Goal: Transaction & Acquisition: Purchase product/service

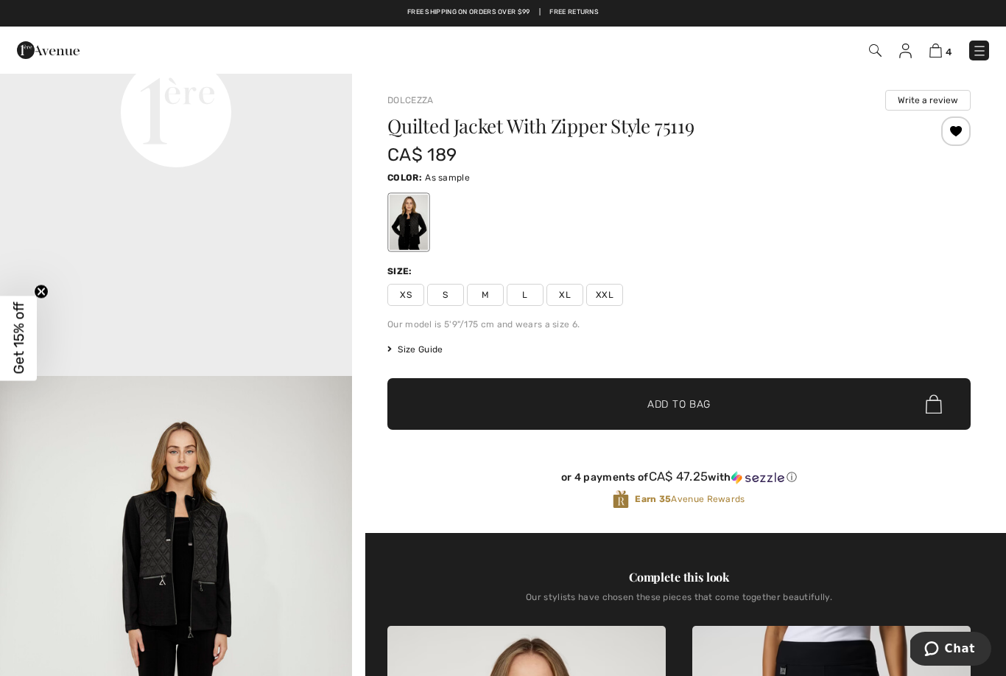
click at [525, 305] on span "L" at bounding box center [525, 295] width 37 height 22
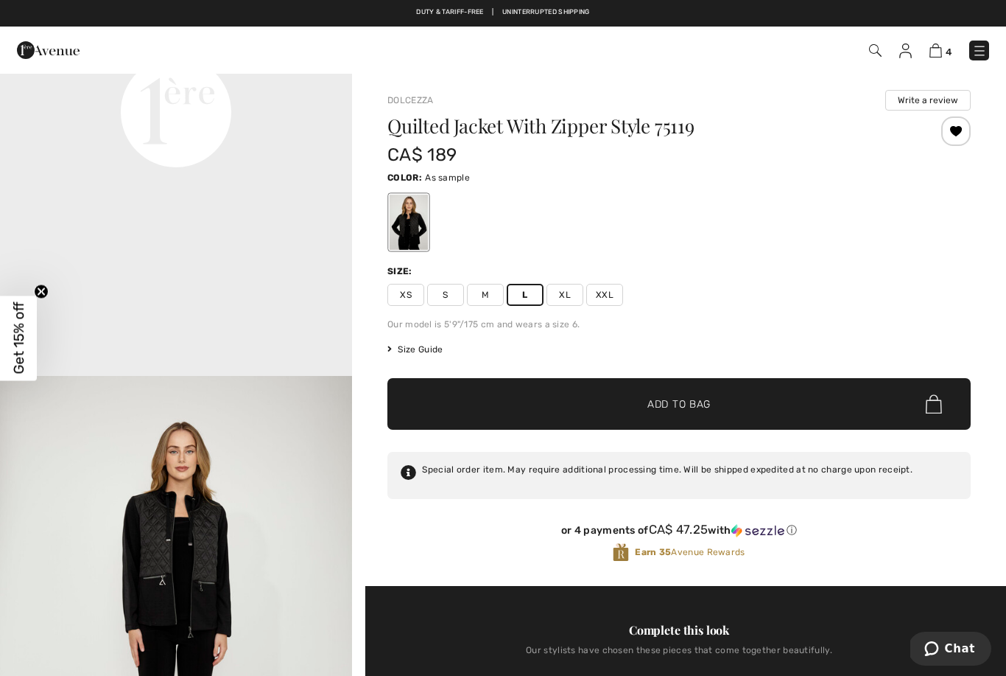
click at [732, 408] on span "✔ Added to Bag Add to Bag" at bounding box center [678, 404] width 583 height 52
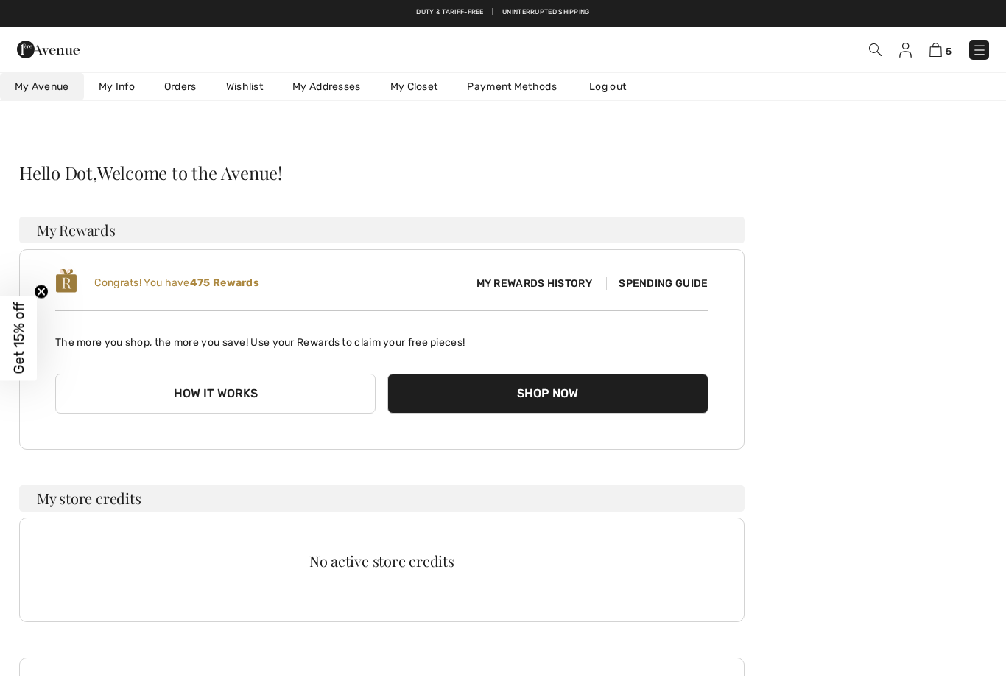
click at [248, 75] on link "Wishlist" at bounding box center [244, 86] width 66 height 27
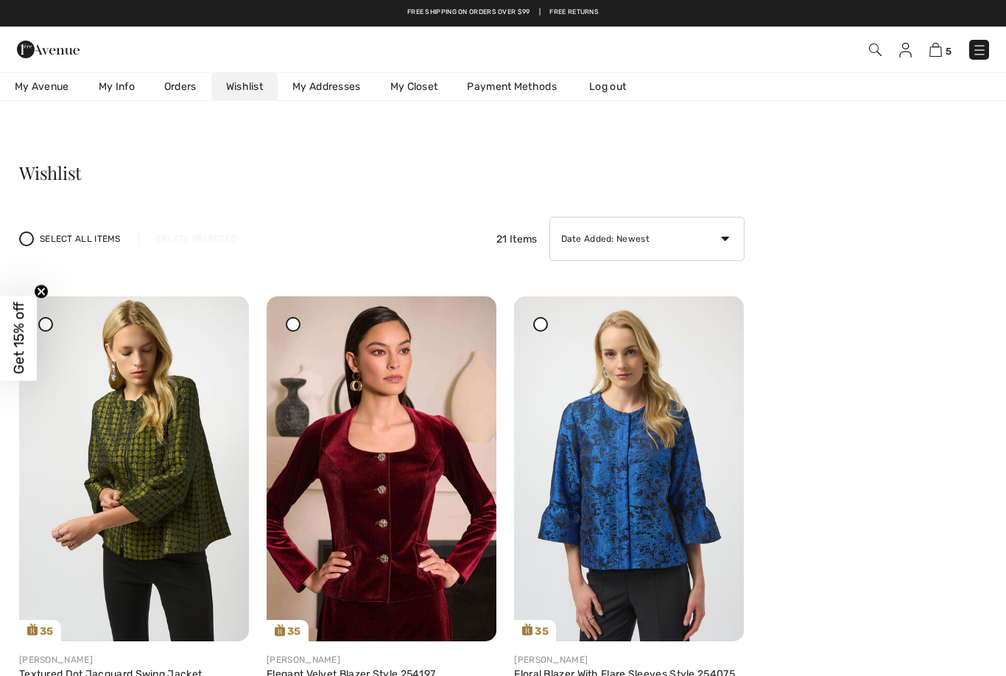
click at [538, 326] on icon at bounding box center [541, 323] width 6 height 6
click at [704, 322] on img at bounding box center [629, 468] width 230 height 345
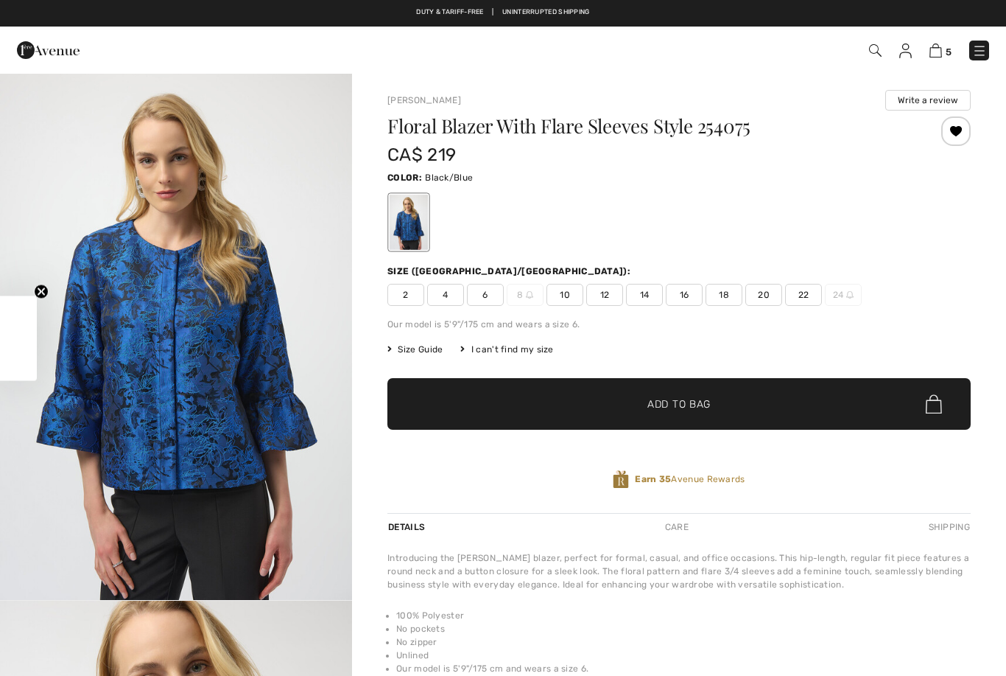
checkbox input "true"
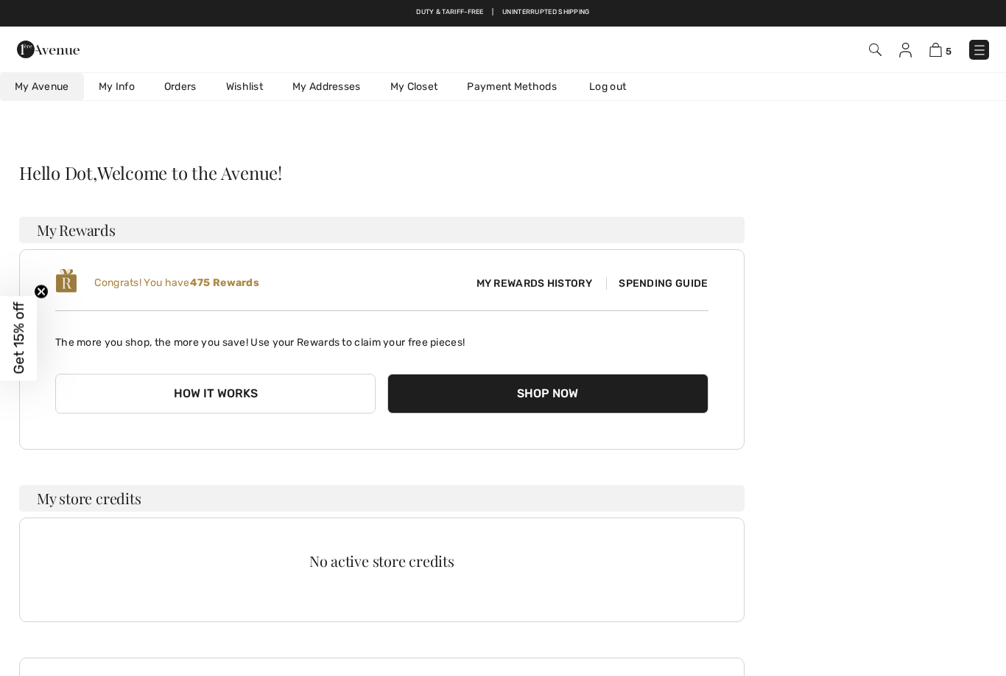
click at [243, 74] on link "Wishlist" at bounding box center [244, 86] width 66 height 27
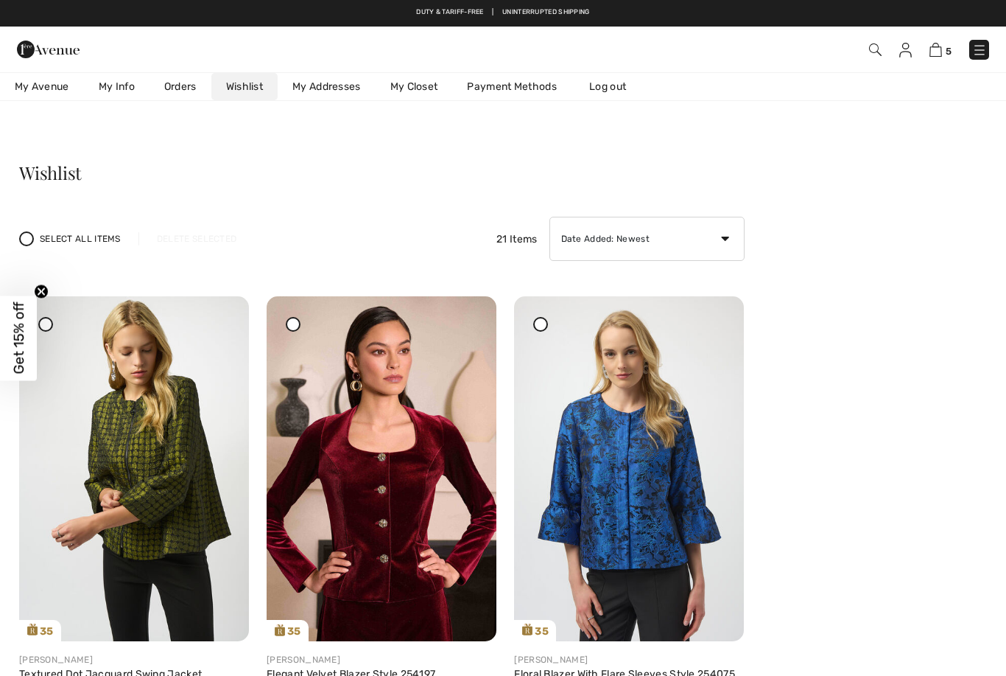
click at [539, 326] on icon at bounding box center [541, 323] width 6 height 6
click at [720, 312] on icon at bounding box center [715, 306] width 9 height 10
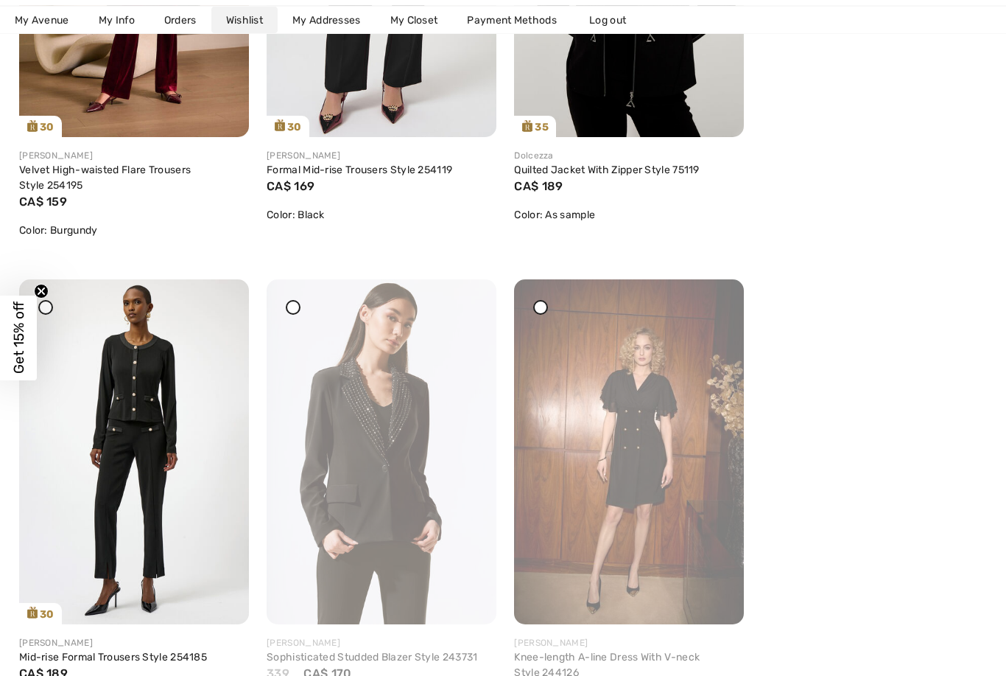
scroll to position [1934, 0]
click at [541, 310] on icon at bounding box center [541, 307] width 6 height 6
click at [715, 295] on img at bounding box center [629, 451] width 230 height 345
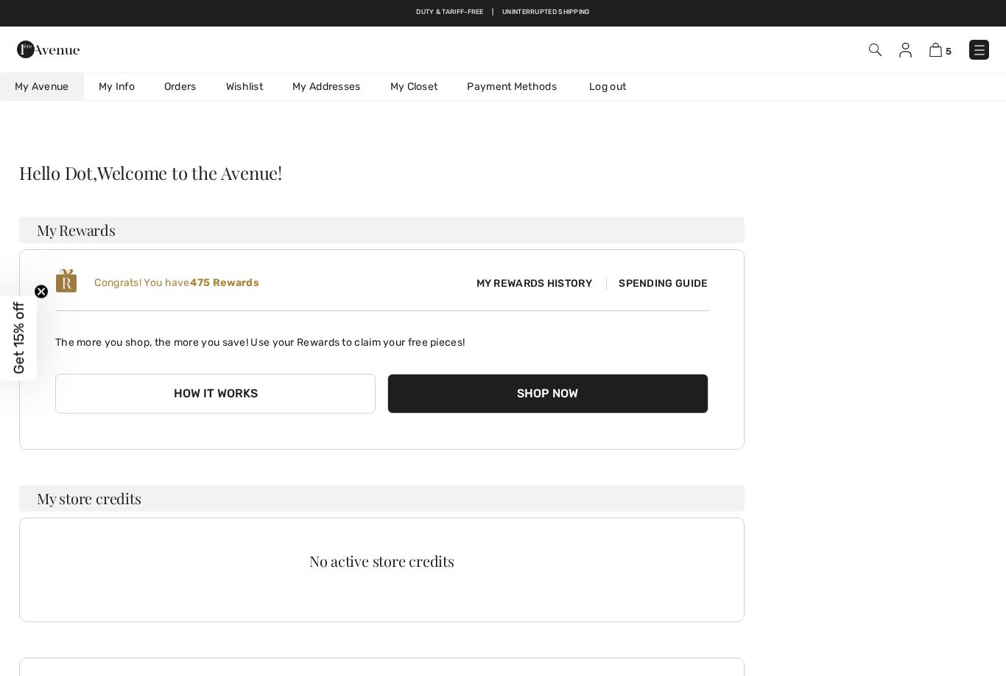
click at [241, 73] on link "Wishlist" at bounding box center [244, 86] width 66 height 27
